Goal: Task Accomplishment & Management: Use online tool/utility

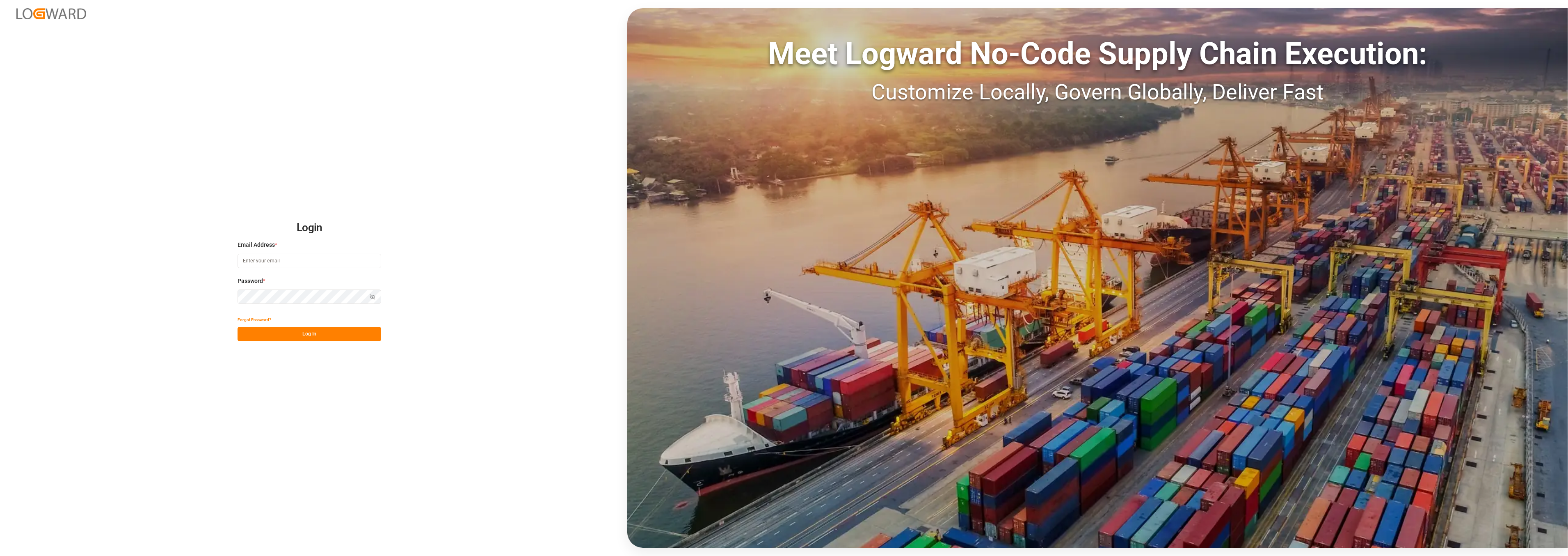
click at [335, 266] on input at bounding box center [310, 261] width 143 height 14
type input "[PERSON_NAME][EMAIL_ADDRESS][PERSON_NAME][DOMAIN_NAME]"
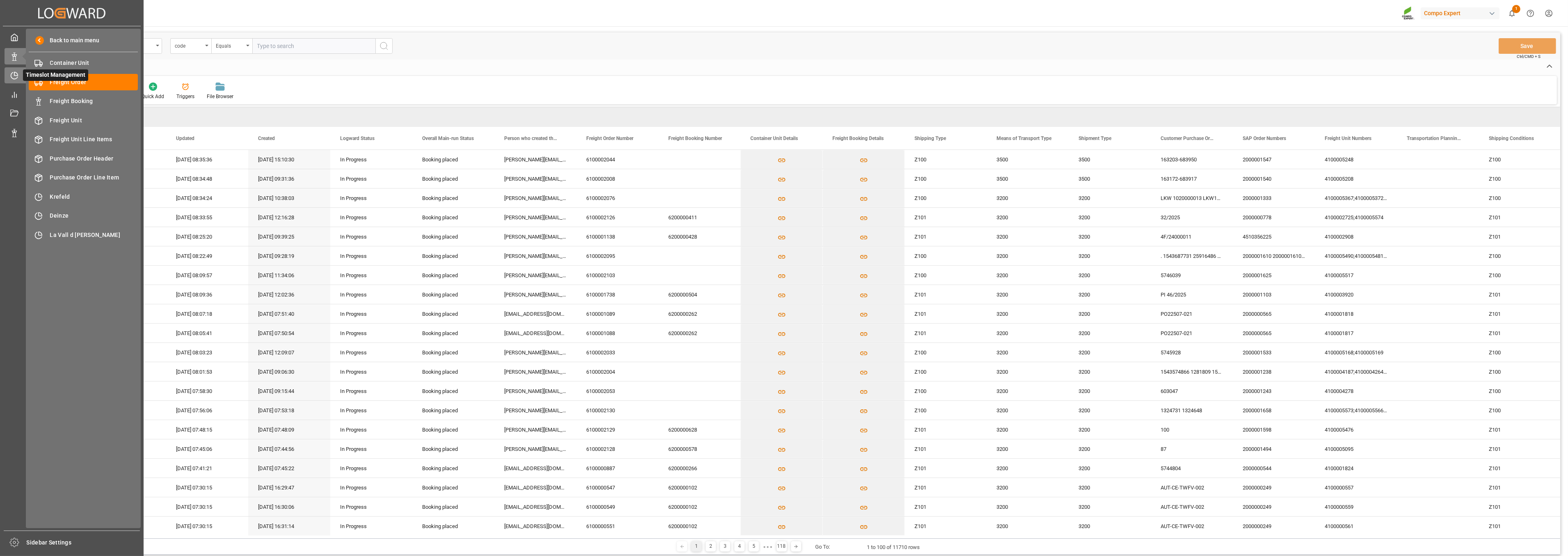
click at [14, 75] on icon at bounding box center [14, 75] width 8 height 8
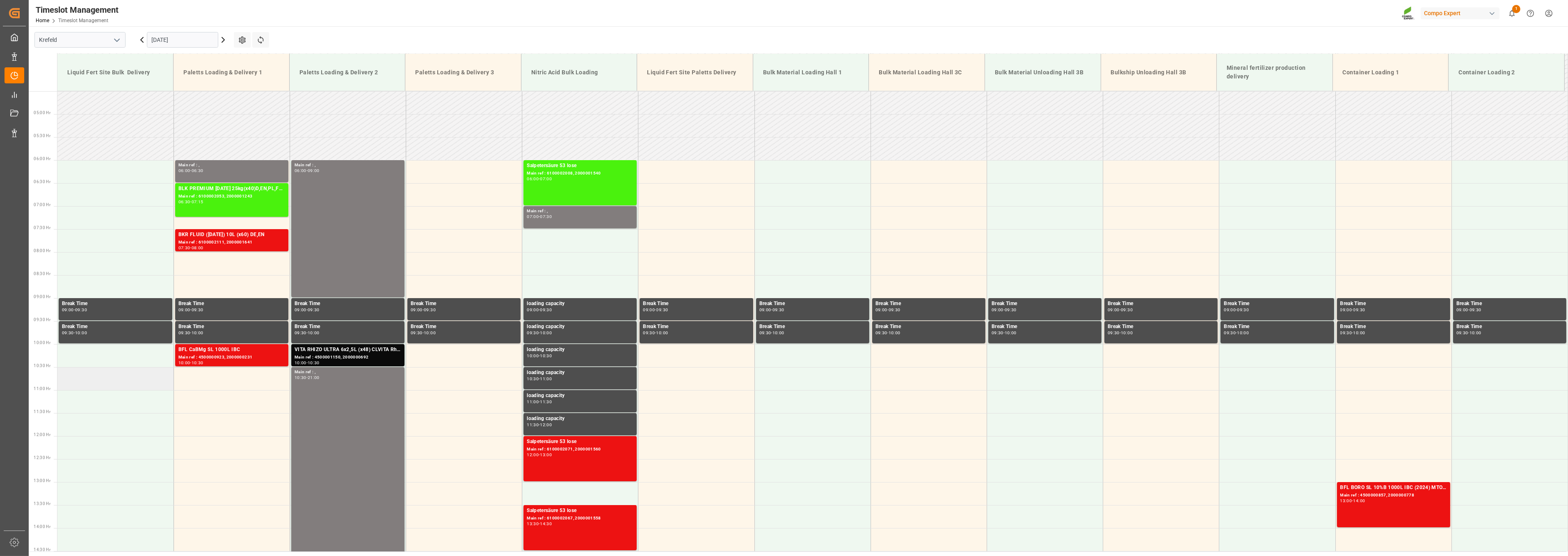
scroll to position [189, 0]
